Goal: Navigation & Orientation: Find specific page/section

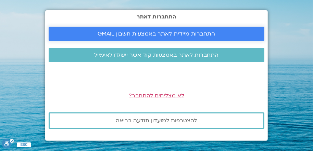
click at [176, 31] on span "התחברות מיידית לאתר באמצעות חשבון GMAIL" at bounding box center [156, 34] width 117 height 6
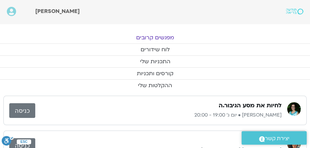
click at [160, 36] on link "מפגשים קרובים" at bounding box center [155, 38] width 310 height 12
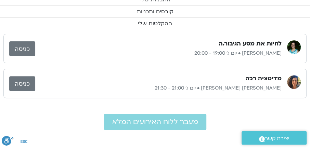
scroll to position [66, 0]
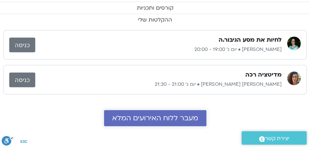
click at [157, 117] on span "מעבר ללוח האירועים המלא" at bounding box center [155, 118] width 86 height 8
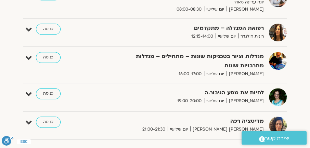
scroll to position [274, 0]
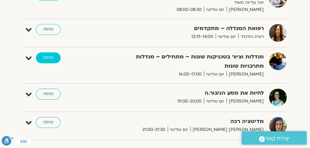
click at [46, 55] on link "כניסה" at bounding box center [48, 57] width 25 height 11
